Goal: Transaction & Acquisition: Purchase product/service

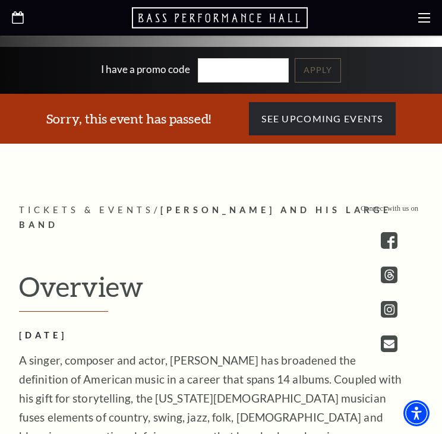
scroll to position [416, 0]
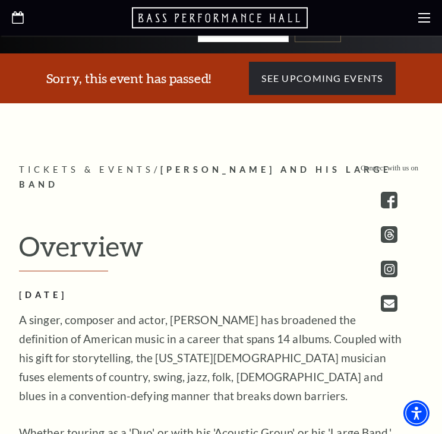
click at [23, 22] on use "Open this option" at bounding box center [18, 17] width 12 height 12
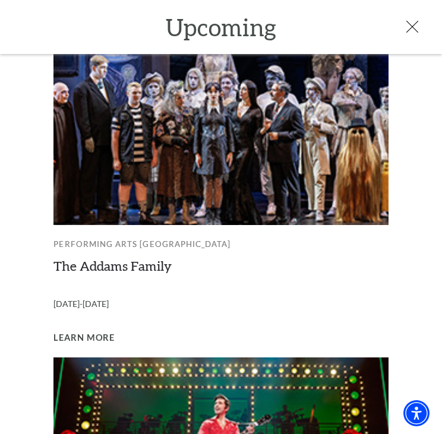
scroll to position [102, 0]
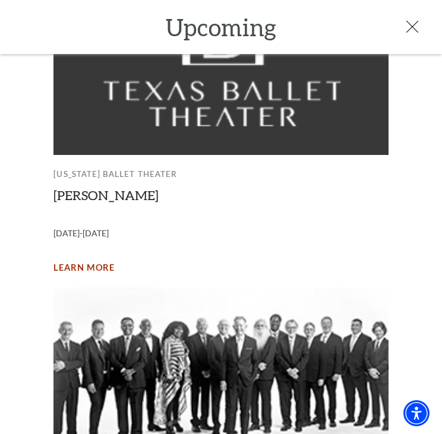
click at [88, 263] on span "Learn More" at bounding box center [83, 268] width 61 height 15
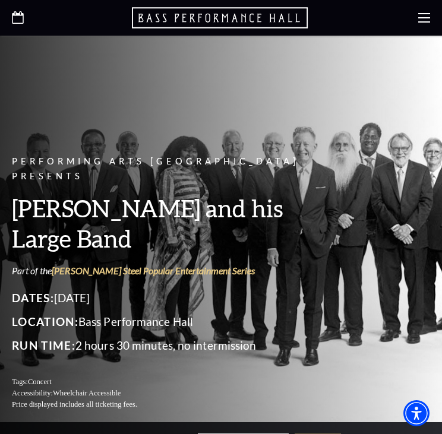
click at [18, 14] on use "Open this option" at bounding box center [18, 17] width 12 height 12
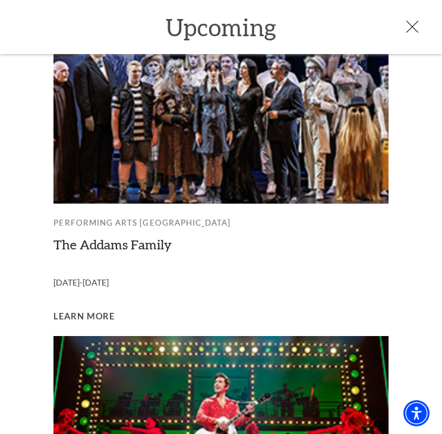
scroll to position [693, 0]
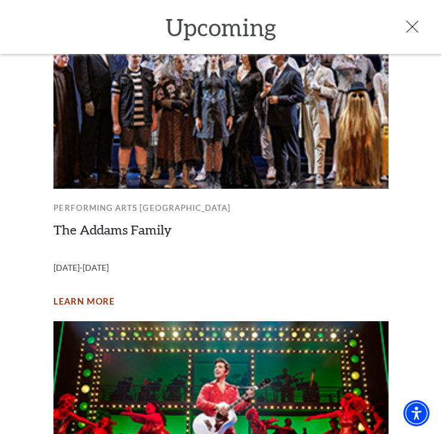
click at [91, 295] on span "Learn More" at bounding box center [83, 302] width 61 height 15
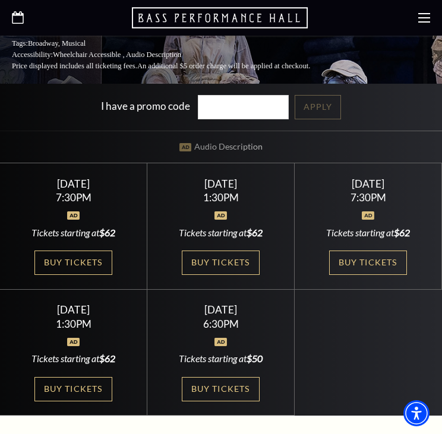
scroll to position [416, 0]
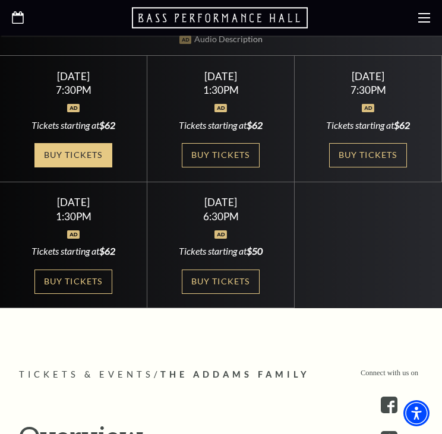
click at [84, 150] on link "Buy Tickets" at bounding box center [72, 155] width 77 height 24
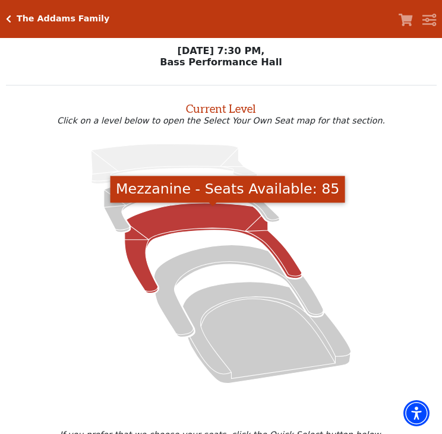
click at [224, 217] on icon "Mezzanine - Seats Available: 85" at bounding box center [213, 248] width 177 height 90
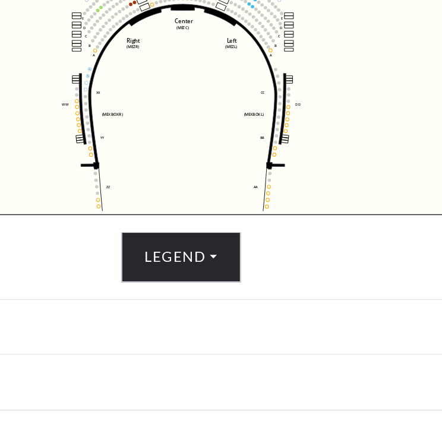
scroll to position [391, 0]
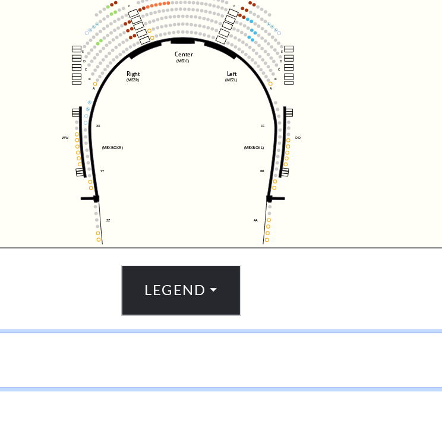
click at [270, 291] on button "Date and Time" at bounding box center [221, 291] width 442 height 37
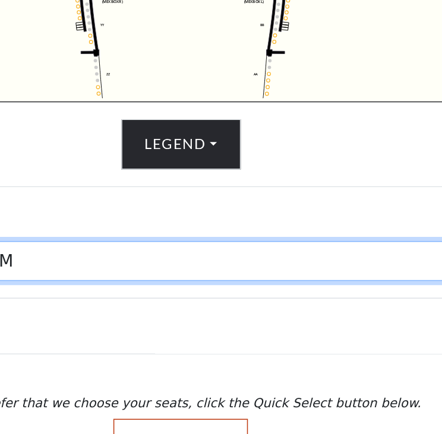
click at [255, 320] on select "Friday, October 24 at 7:30 PM Saturday, October 25 at 1:30 PM Saturday, October…" at bounding box center [221, 318] width 414 height 27
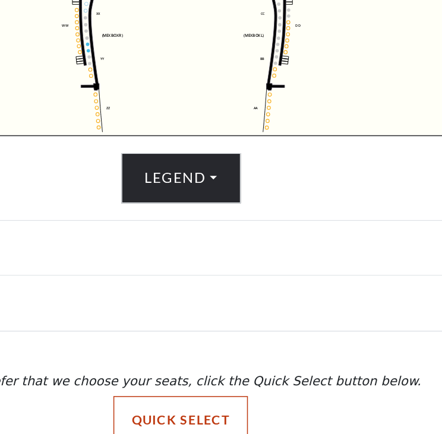
scroll to position [391, 0]
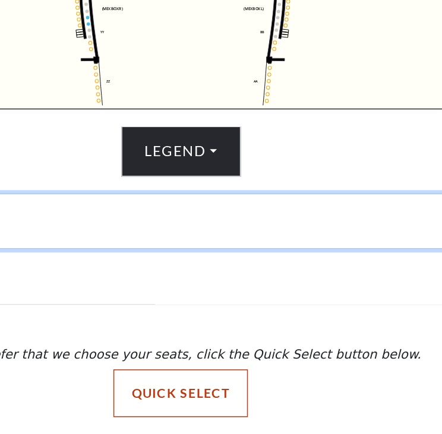
click at [210, 291] on button "Date and Time" at bounding box center [221, 291] width 442 height 37
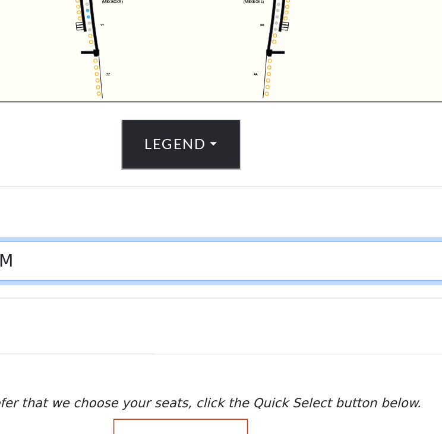
click at [206, 323] on select "Friday, October 24 at 7:30 PM Saturday, October 25 at 1:30 PM Saturday, October…" at bounding box center [221, 318] width 414 height 27
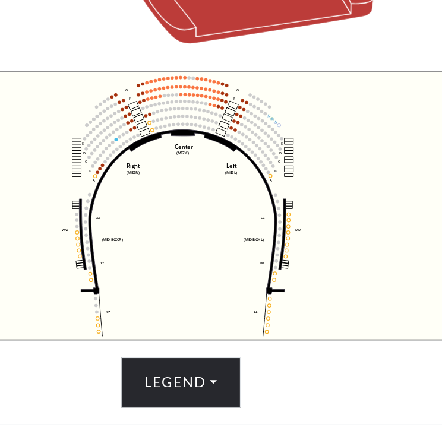
scroll to position [391, 0]
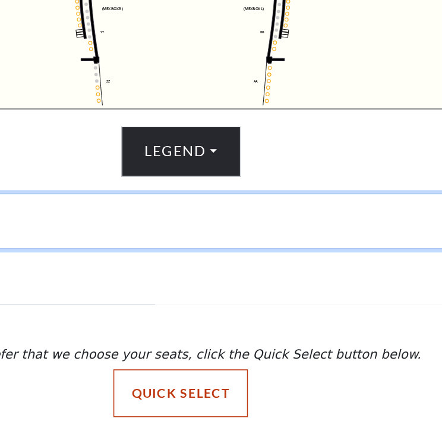
click at [257, 293] on button "Date and Time" at bounding box center [221, 291] width 442 height 37
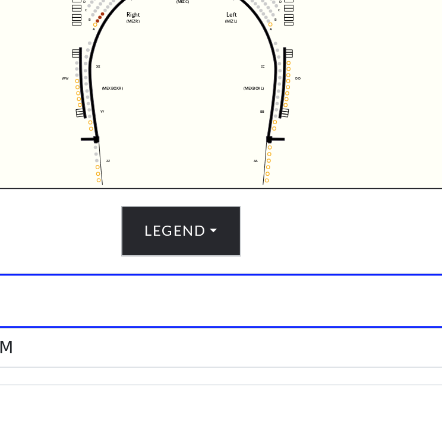
scroll to position [428, 0]
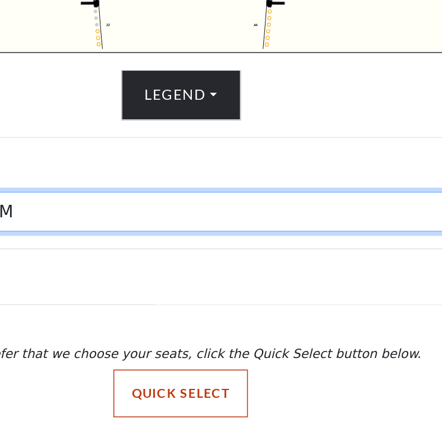
click at [283, 286] on select "Friday, October 24 at 7:30 PM Saturday, October 25 at 1:30 PM Saturday, October…" at bounding box center [221, 284] width 414 height 27
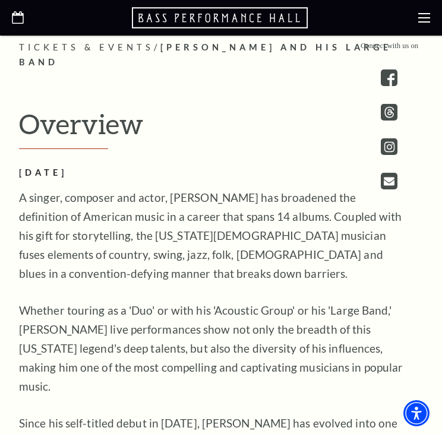
scroll to position [554, 0]
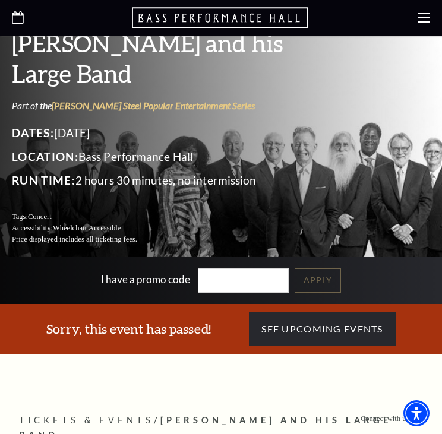
scroll to position [277, 0]
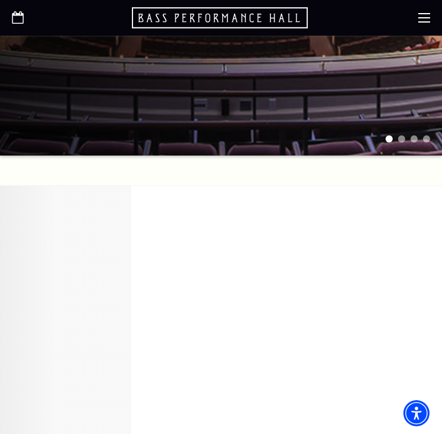
click at [18, 16] on icon "Open this option" at bounding box center [18, 17] width 12 height 12
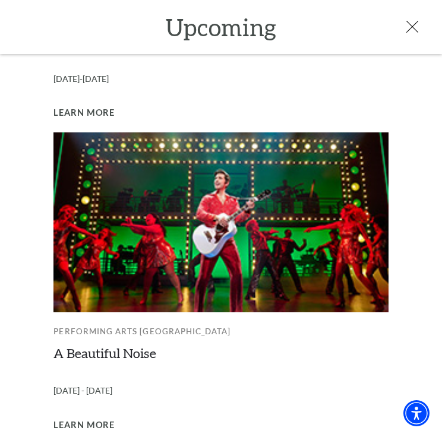
scroll to position [934, 0]
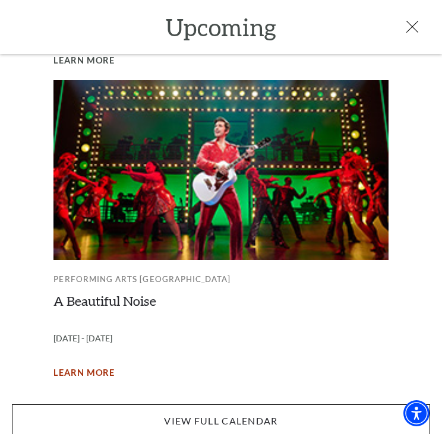
click at [86, 366] on span "Learn More" at bounding box center [83, 373] width 61 height 15
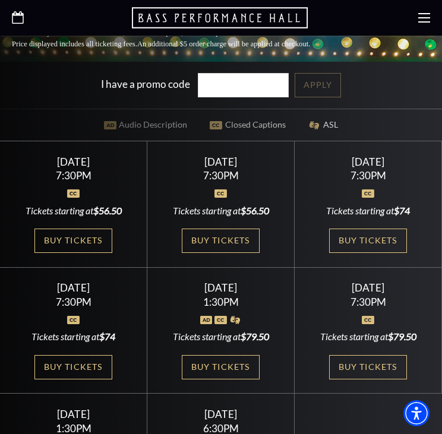
scroll to position [416, 0]
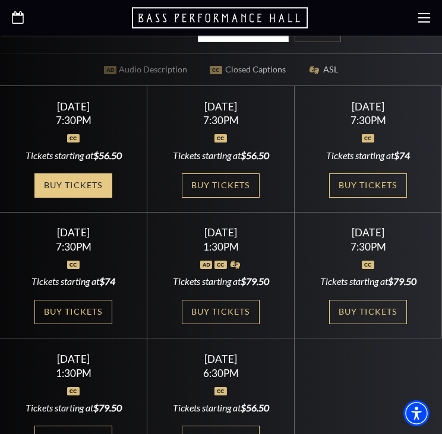
click at [83, 173] on link "Buy Tickets" at bounding box center [72, 185] width 77 height 24
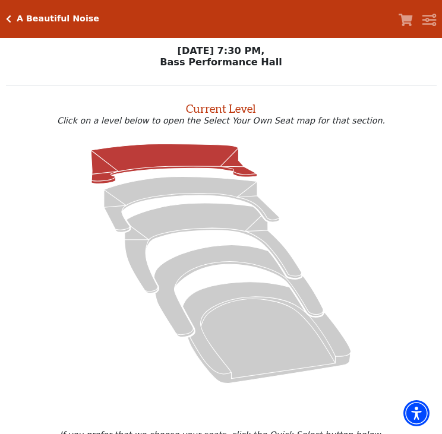
click at [127, 157] on icon at bounding box center [174, 164] width 166 height 40
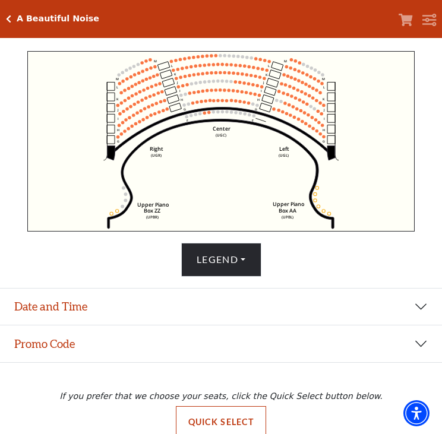
scroll to position [391, 0]
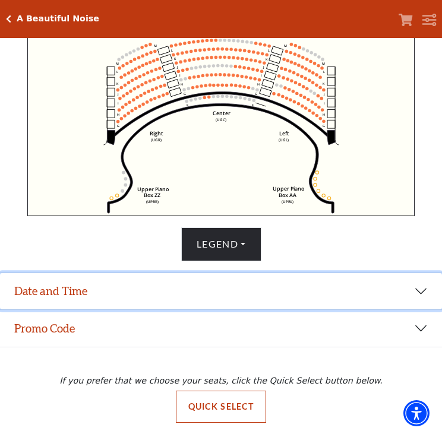
click at [135, 281] on button "Date and Time" at bounding box center [221, 291] width 442 height 37
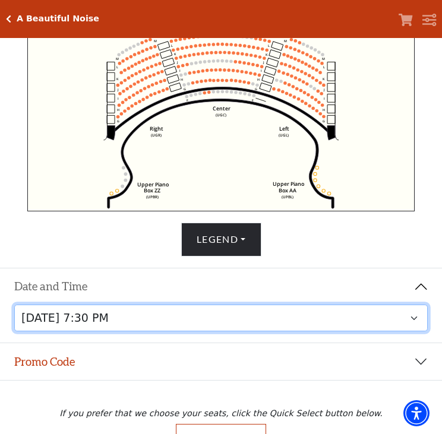
click at [192, 324] on select "[DATE] 7:30 PM [DATE] 7:30 PM [DATE] 7:30 PM [DATE] 7:30 PM [DATE] 1:30 PM [DAT…" at bounding box center [221, 318] width 414 height 27
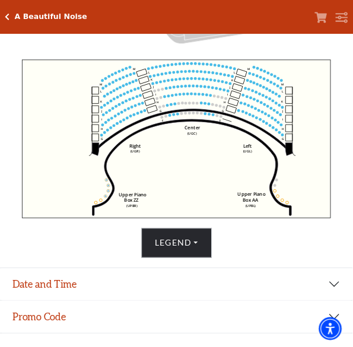
scroll to position [328, 0]
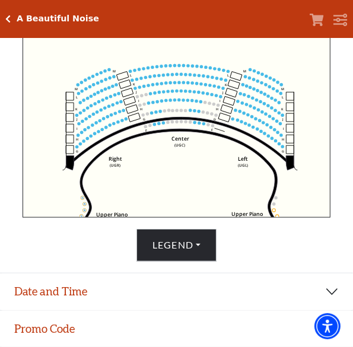
drag, startPoint x: 242, startPoint y: 144, endPoint x: 206, endPoint y: 168, distance: 43.3
click at [206, 168] on icon "Center (UGC) Right (UGR) Left (UGL) Upper Piano Box ZZ (UPBR) Upper Piano Box A…" at bounding box center [177, 127] width 308 height 181
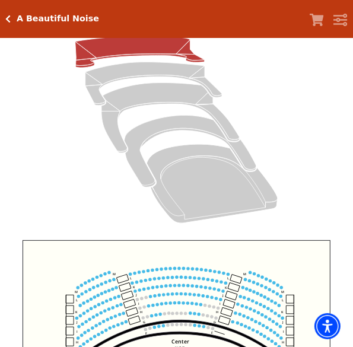
scroll to position [0, 0]
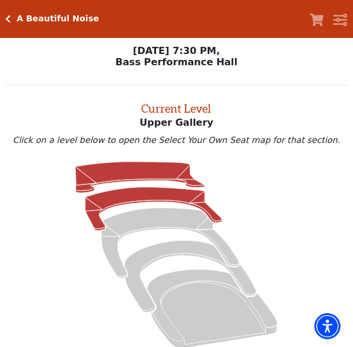
click at [157, 206] on icon at bounding box center [154, 209] width 137 height 43
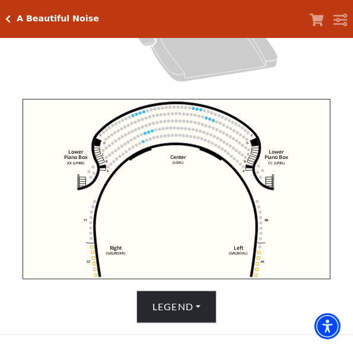
scroll to position [45, 0]
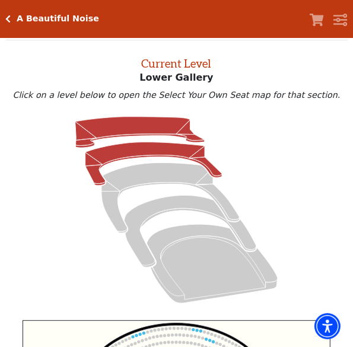
click at [131, 135] on icon at bounding box center [139, 132] width 129 height 31
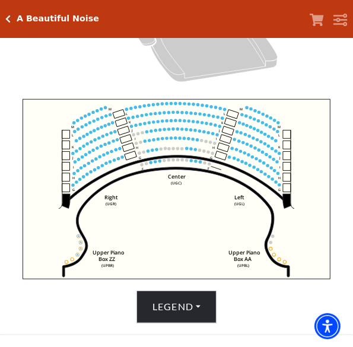
scroll to position [419, 0]
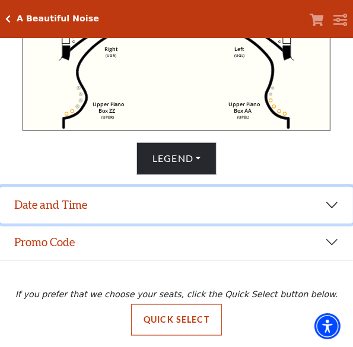
click at [186, 208] on button "Date and Time" at bounding box center [176, 205] width 353 height 37
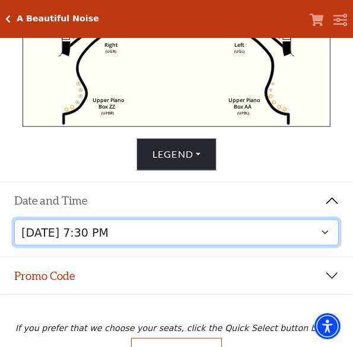
click at [193, 237] on select "[DATE] 7:30 PM [DATE] 7:30 PM [DATE] 7:30 PM [DATE] 7:30 PM [DATE] 1:30 PM [DAT…" at bounding box center [176, 233] width 325 height 27
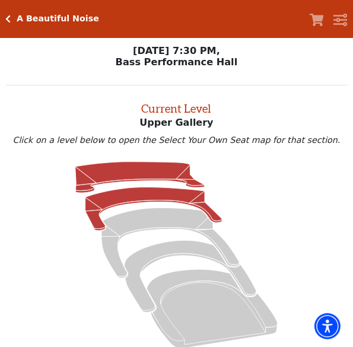
click at [132, 195] on icon at bounding box center [154, 209] width 137 height 43
click at [138, 177] on icon at bounding box center [139, 177] width 129 height 31
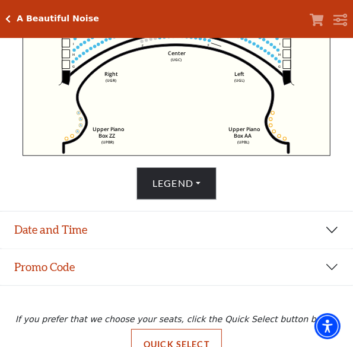
scroll to position [419, 0]
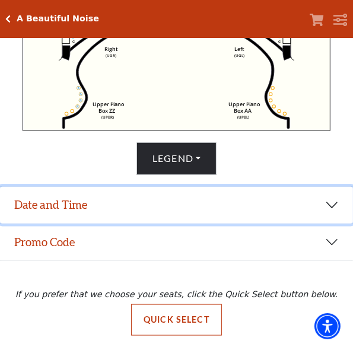
click at [211, 202] on button "Date and Time" at bounding box center [176, 205] width 353 height 37
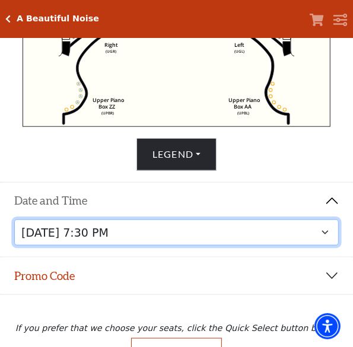
click at [215, 241] on select "[DATE] 7:30 PM [DATE] 7:30 PM [DATE] 7:30 PM [DATE] 7:30 PM [DATE] 1:30 PM [DAT…" at bounding box center [176, 233] width 325 height 27
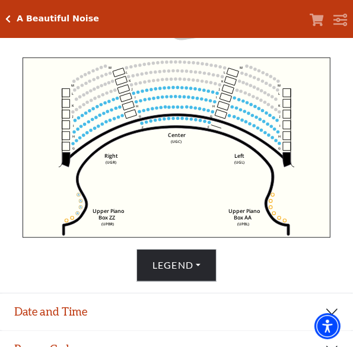
scroll to position [87, 0]
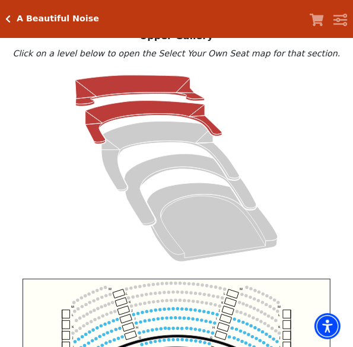
click at [144, 115] on icon at bounding box center [154, 122] width 137 height 43
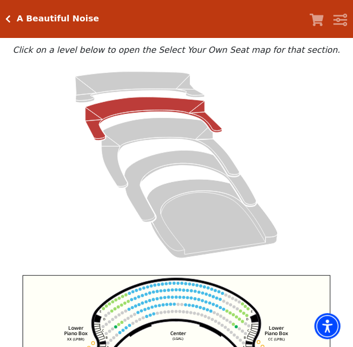
scroll to position [0, 0]
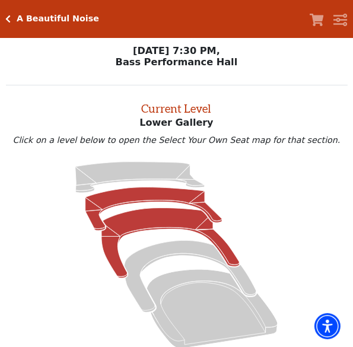
click at [147, 232] on icon at bounding box center [171, 243] width 138 height 70
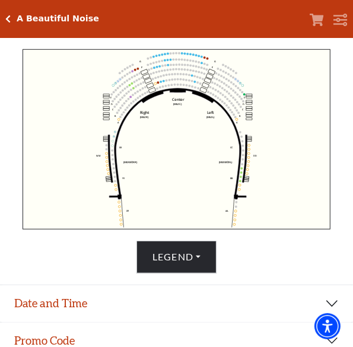
scroll to position [308, 0]
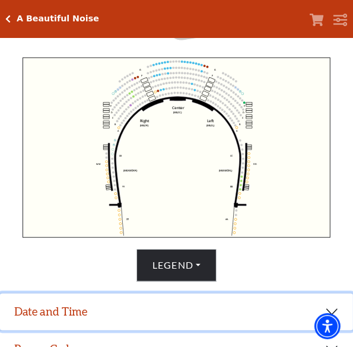
click at [144, 315] on button "Date and Time" at bounding box center [176, 312] width 353 height 37
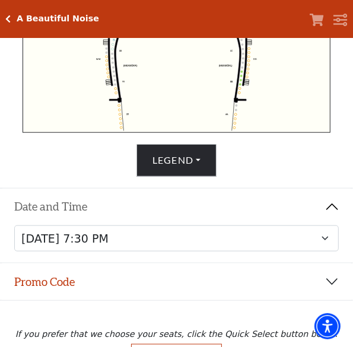
scroll to position [457, 0]
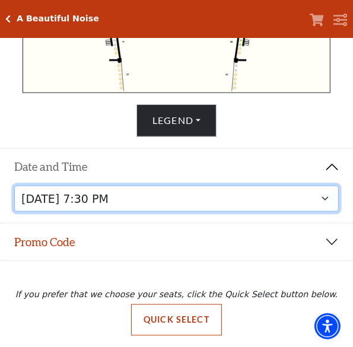
click at [231, 203] on select "[DATE] 7:30 PM [DATE] 7:30 PM [DATE] 7:30 PM [DATE] 7:30 PM [DATE] 1:30 PM [DAT…" at bounding box center [176, 199] width 325 height 27
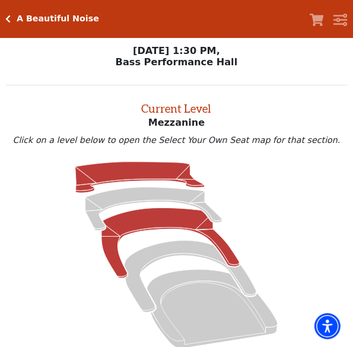
click at [181, 169] on icon at bounding box center [139, 177] width 129 height 31
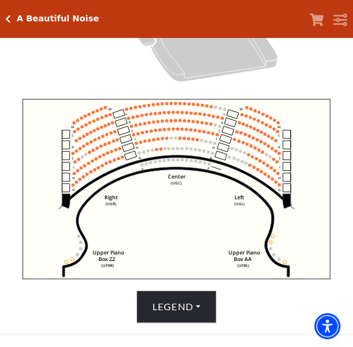
scroll to position [419, 0]
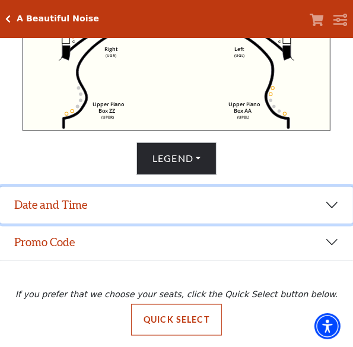
click at [245, 199] on button "Date and Time" at bounding box center [176, 205] width 353 height 37
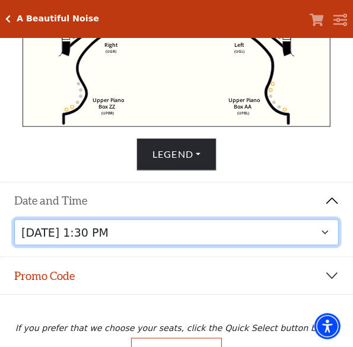
click at [247, 230] on select "[DATE] 7:30 PM [DATE] 7:30 PM [DATE] 7:30 PM [DATE] 7:30 PM [DATE] 1:30 PM [DAT…" at bounding box center [176, 233] width 325 height 27
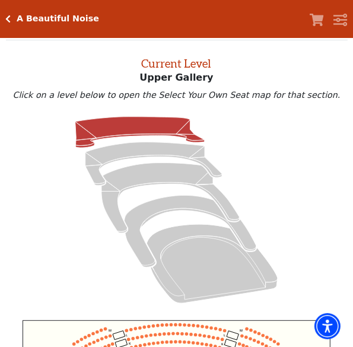
scroll to position [45, 0]
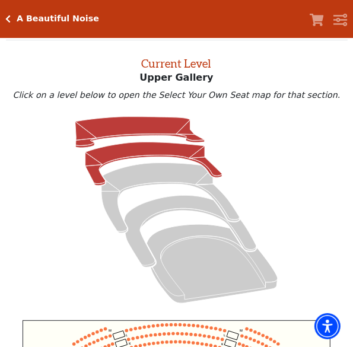
click at [154, 151] on icon at bounding box center [154, 164] width 137 height 43
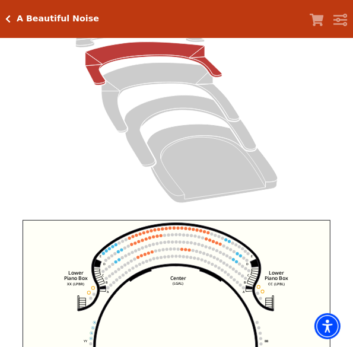
scroll to position [0, 0]
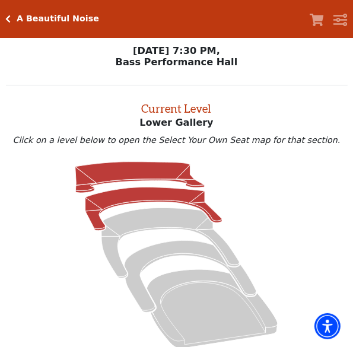
click at [147, 173] on icon at bounding box center [139, 177] width 129 height 31
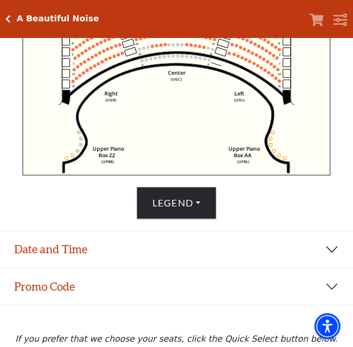
scroll to position [419, 0]
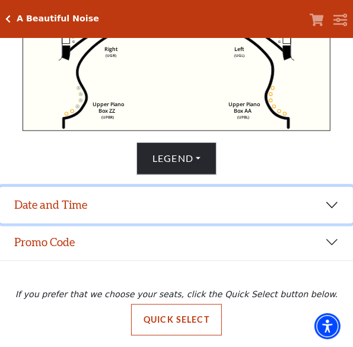
click at [231, 208] on button "Date and Time" at bounding box center [176, 205] width 353 height 37
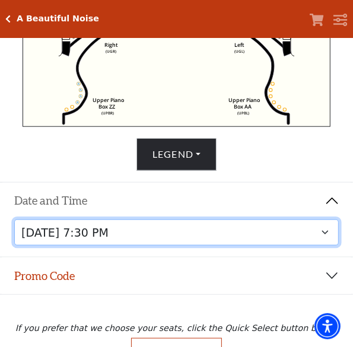
click at [227, 233] on select "[DATE] 7:30 PM [DATE] 7:30 PM [DATE] 7:30 PM [DATE] 7:30 PM [DATE] 1:30 PM [DAT…" at bounding box center [176, 233] width 325 height 27
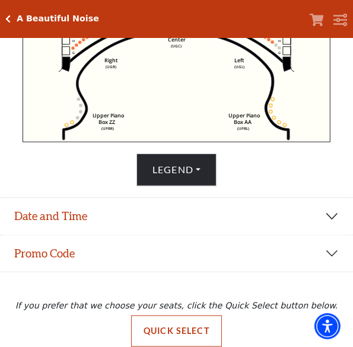
scroll to position [419, 0]
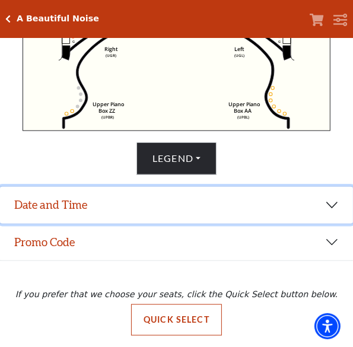
click at [155, 209] on button "Date and Time" at bounding box center [176, 205] width 353 height 37
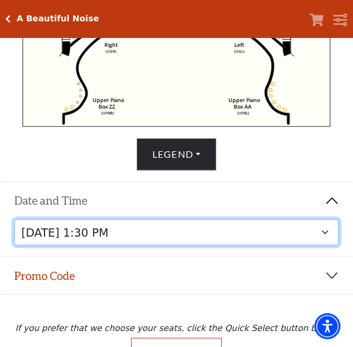
click at [200, 241] on select "[DATE] 7:30 PM [DATE] 7:30 PM [DATE] 7:30 PM [DATE] 7:30 PM [DATE] 1:30 PM [DAT…" at bounding box center [176, 233] width 325 height 27
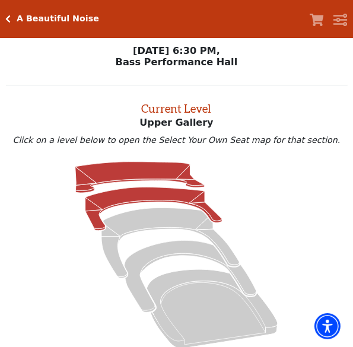
click at [151, 195] on icon at bounding box center [154, 209] width 137 height 43
click at [118, 181] on icon at bounding box center [139, 177] width 129 height 31
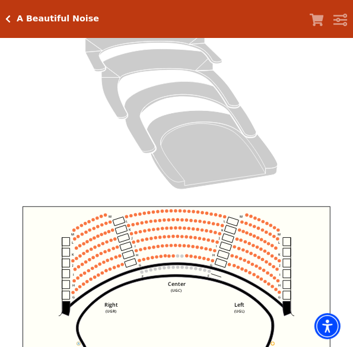
scroll to position [267, 0]
